Goal: Transaction & Acquisition: Purchase product/service

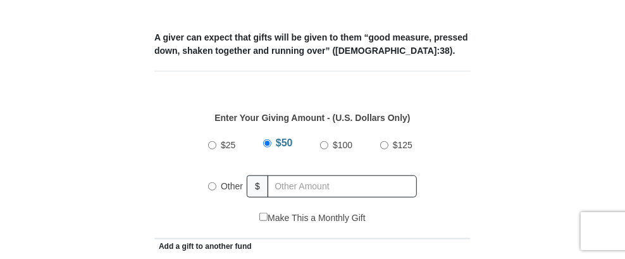
scroll to position [506, 0]
click at [268, 139] on input "$50" at bounding box center [267, 143] width 8 height 8
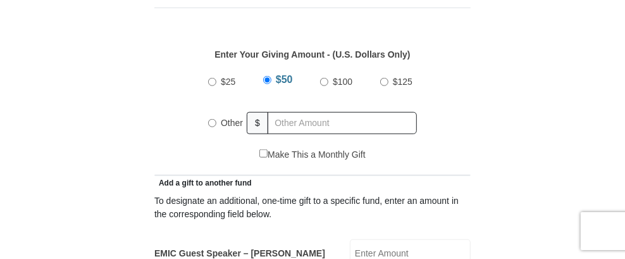
click at [214, 119] on input "Other" at bounding box center [212, 123] width 8 height 8
radio input "true"
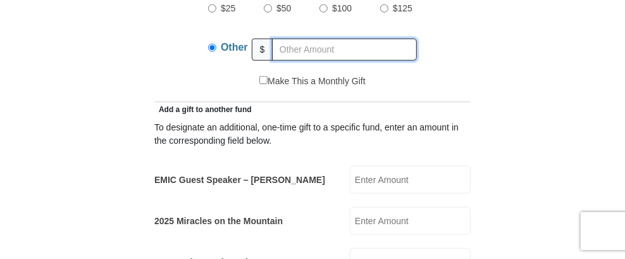
scroll to position [696, 0]
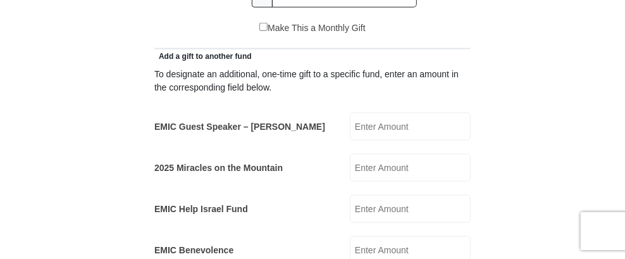
click at [419, 113] on input "EMIC Guest Speaker – [PERSON_NAME]" at bounding box center [410, 127] width 121 height 28
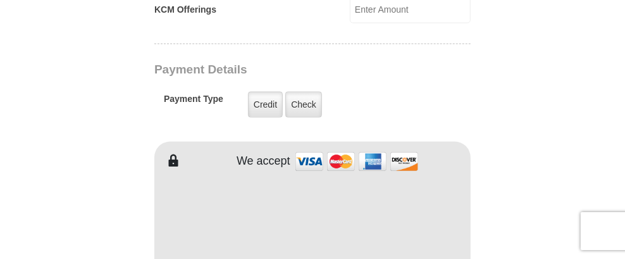
scroll to position [1076, 0]
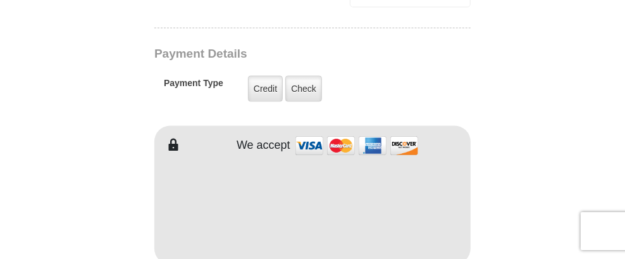
type input "50.00"
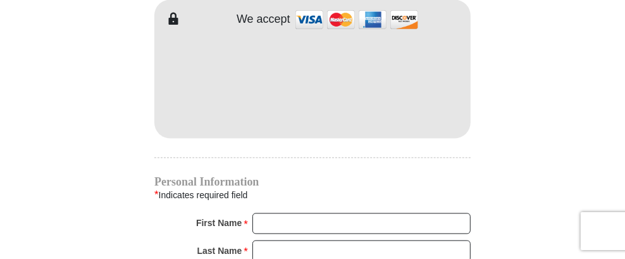
scroll to position [1265, 0]
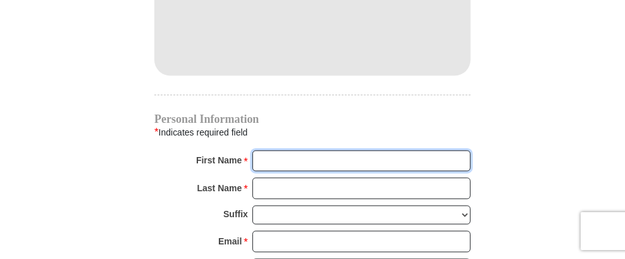
click at [274, 150] on input "First Name *" at bounding box center [362, 161] width 218 height 22
type input "[PERSON_NAME]"
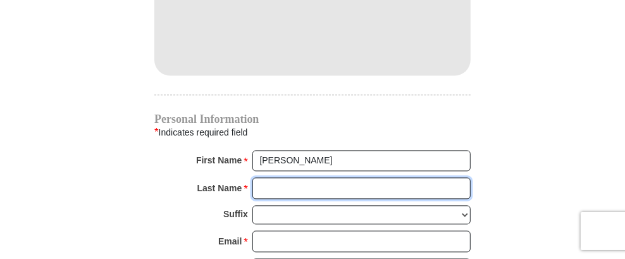
type input "[PERSON_NAME]"
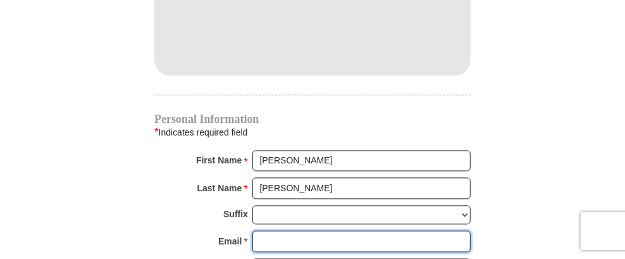
type input "[EMAIL_ADDRESS][DOMAIN_NAME]"
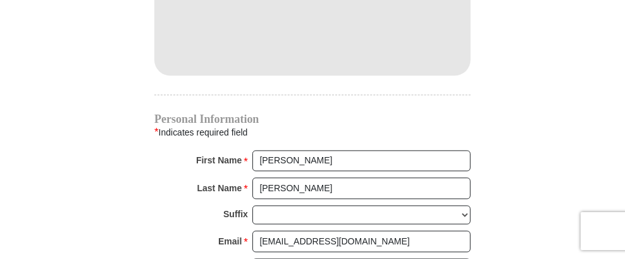
type input "[STREET_ADDRESS]"
type input "Dexter"
select select "KY"
type input "42036"
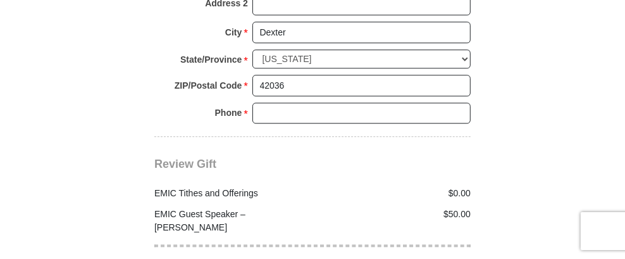
scroll to position [1645, 0]
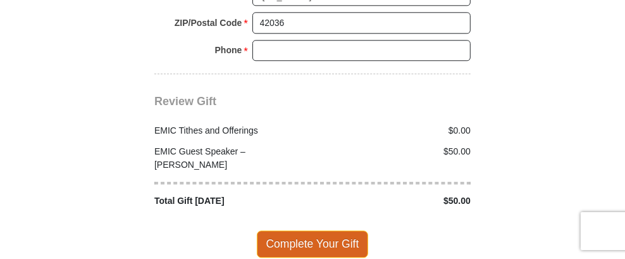
click at [315, 230] on span "Complete Your Gift" at bounding box center [313, 243] width 112 height 27
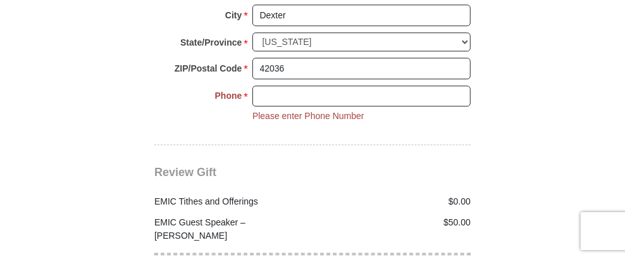
scroll to position [1578, 0]
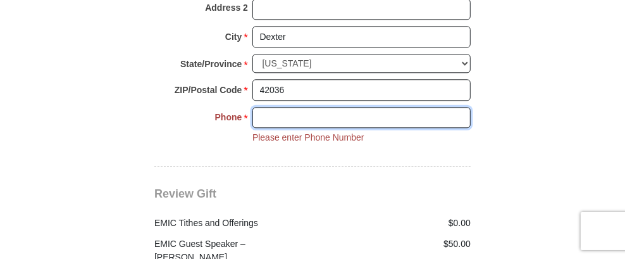
click at [253, 107] on input "Phone * *" at bounding box center [362, 118] width 218 height 22
type input "6066700048"
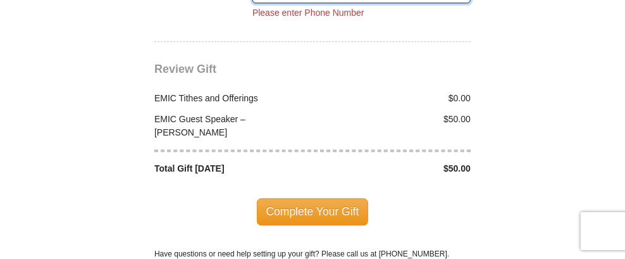
scroll to position [1705, 0]
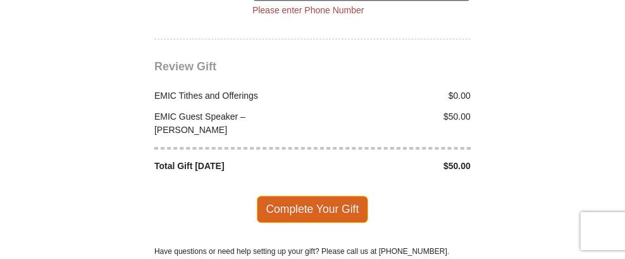
click at [313, 196] on span "Complete Your Gift" at bounding box center [313, 209] width 112 height 27
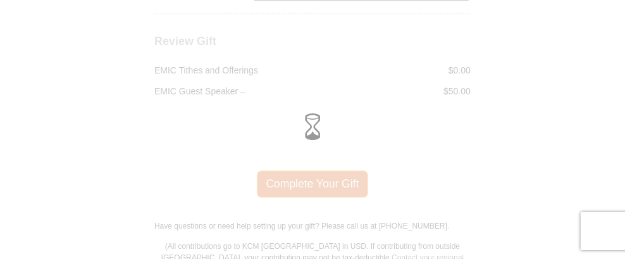
scroll to position [1680, 0]
